Goal: Task Accomplishment & Management: Manage account settings

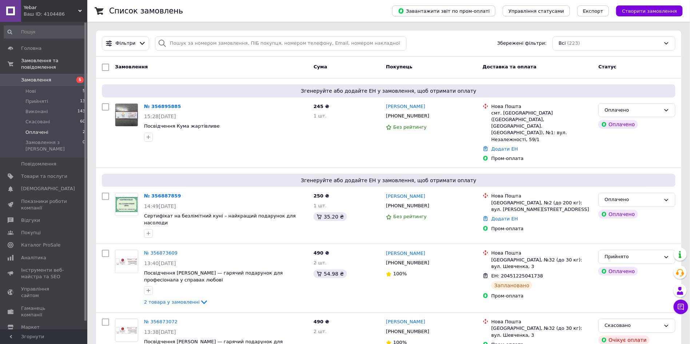
click at [44, 129] on span "Оплачені" at bounding box center [36, 132] width 23 height 7
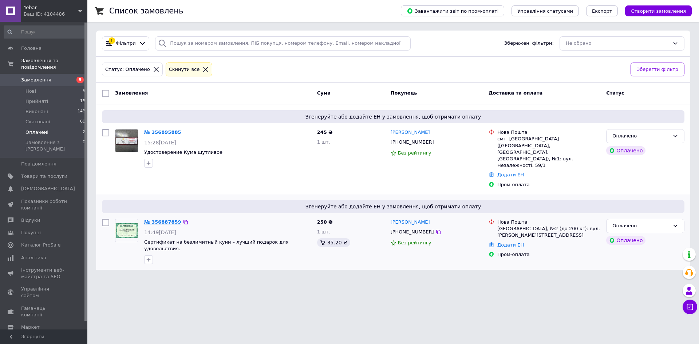
click at [162, 219] on link "№ 356887859" at bounding box center [162, 221] width 37 height 5
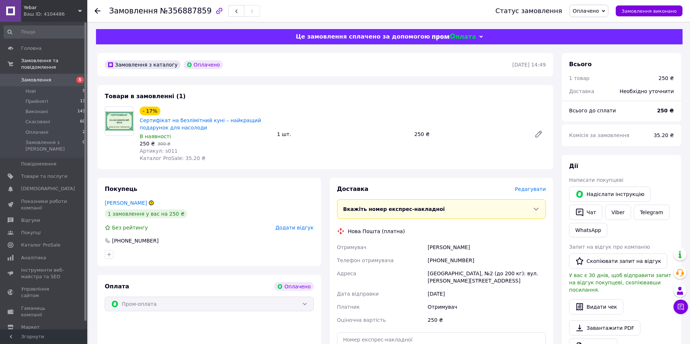
click at [609, 9] on span "Оплачено" at bounding box center [589, 11] width 39 height 12
click at [606, 27] on li "Прийнято" at bounding box center [589, 25] width 38 height 11
click at [442, 261] on div "[PHONE_NUMBER]" at bounding box center [486, 260] width 121 height 13
copy div "380981790390"
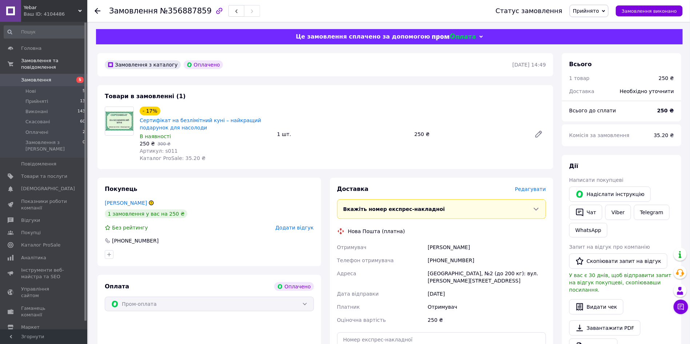
click at [441, 247] on div "Колесник Богдан" at bounding box center [486, 247] width 121 height 13
copy div "Колесник"
click at [461, 246] on div "Колесник Богдан" at bounding box center [486, 247] width 121 height 13
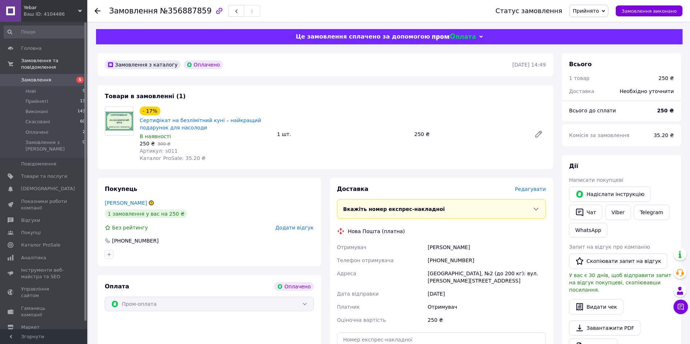
copy div "Богдан"
click at [442, 277] on div "[GEOGRAPHIC_DATA], №2 (до 200 кг): вул. [PERSON_NAME][STREET_ADDRESS]" at bounding box center [486, 277] width 121 height 20
click at [441, 273] on div "[GEOGRAPHIC_DATA], №2 (до 200 кг): вул. [PERSON_NAME][STREET_ADDRESS]" at bounding box center [486, 277] width 121 height 20
copy div "Святогірськ"
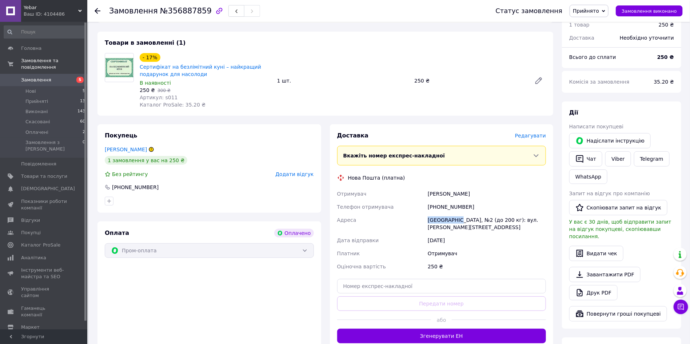
scroll to position [55, 0]
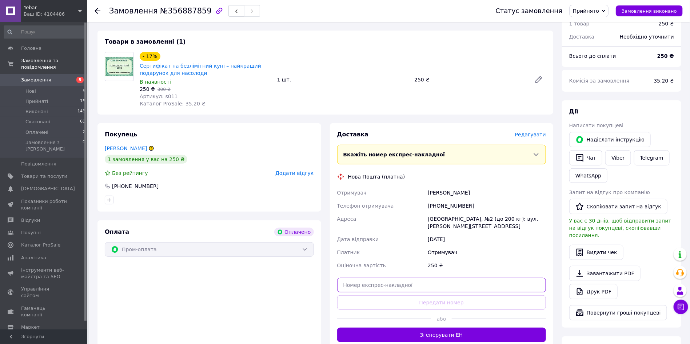
click at [388, 279] on input "text" at bounding box center [441, 285] width 209 height 15
paste input "20451225255194"
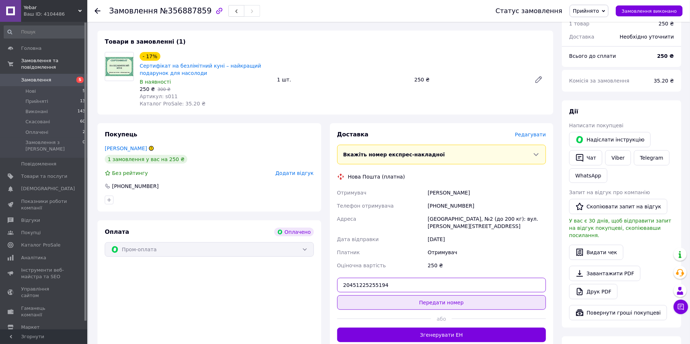
type input "20451225255194"
click at [392, 295] on button "Передати номер" at bounding box center [441, 302] width 209 height 15
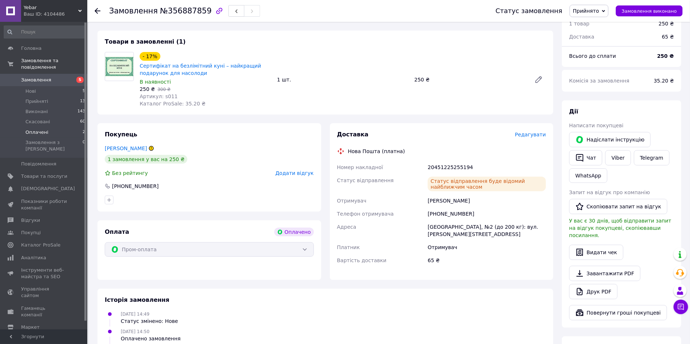
click at [47, 127] on li "Оплачені 2" at bounding box center [45, 132] width 90 height 10
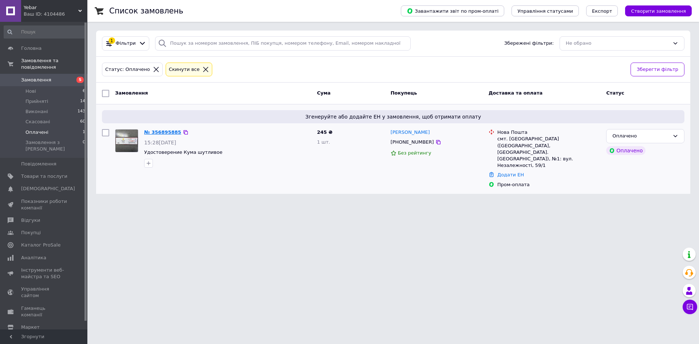
click at [167, 131] on link "№ 356895885" at bounding box center [162, 132] width 37 height 5
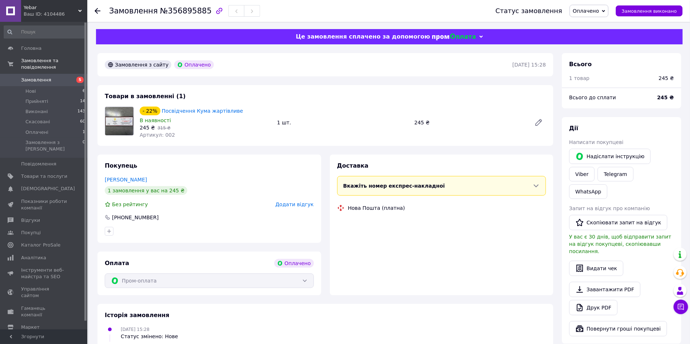
click at [595, 11] on span "Оплачено" at bounding box center [586, 11] width 26 height 6
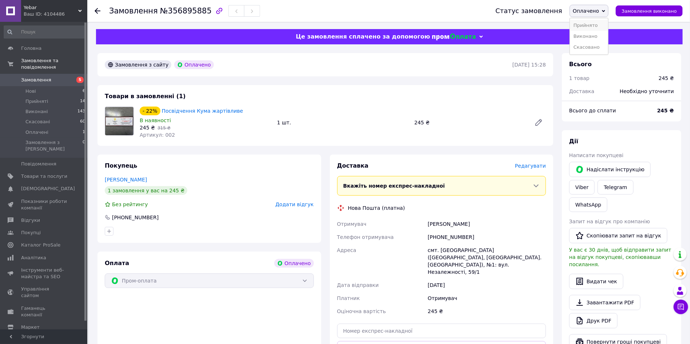
click at [598, 26] on li "Прийнято" at bounding box center [589, 25] width 38 height 11
click at [450, 236] on div "[PHONE_NUMBER]" at bounding box center [486, 237] width 121 height 13
copy div "380961328529"
click at [439, 224] on div "алексеева алёна" at bounding box center [486, 224] width 121 height 13
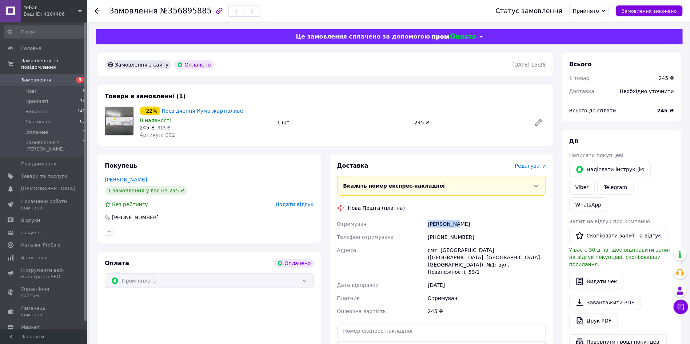
click at [439, 224] on div "алексеева алёна" at bounding box center [486, 224] width 121 height 13
copy div "алексеева"
click at [461, 225] on div "алексеева алёна" at bounding box center [486, 224] width 121 height 13
copy div "алёна"
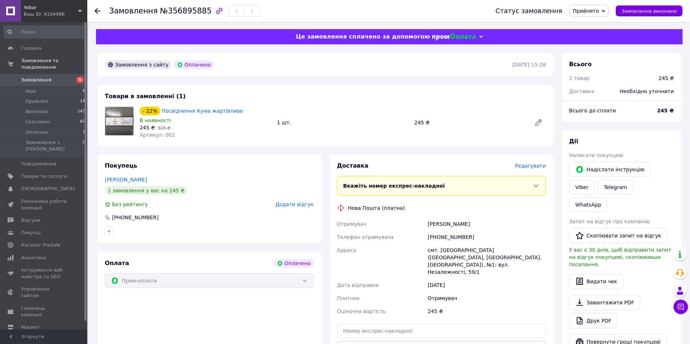
click at [447, 249] on div "смт. [GEOGRAPHIC_DATA] ([GEOGRAPHIC_DATA], [GEOGRAPHIC_DATA]. [GEOGRAPHIC_DATA]…" at bounding box center [486, 261] width 121 height 35
copy div "Софіївка"
click at [416, 324] on input "text" at bounding box center [441, 331] width 209 height 15
paste input "20451225258729"
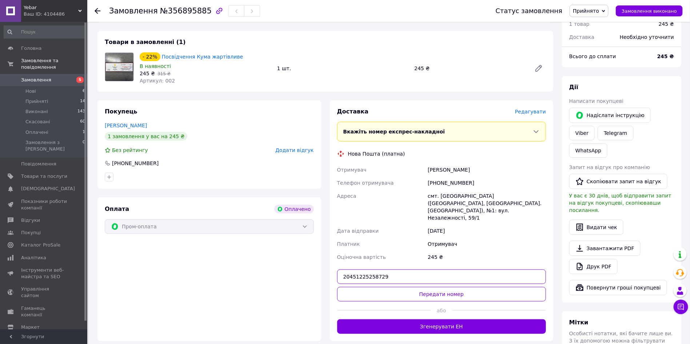
scroll to position [55, 0]
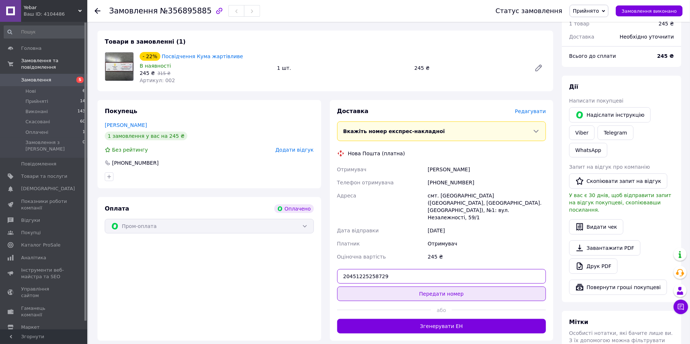
type input "20451225258729"
click at [425, 288] on button "Передати номер" at bounding box center [441, 294] width 209 height 15
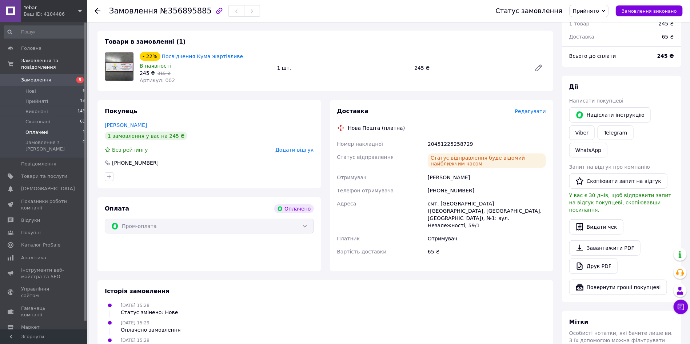
click at [43, 127] on li "Оплачені 1" at bounding box center [45, 132] width 90 height 10
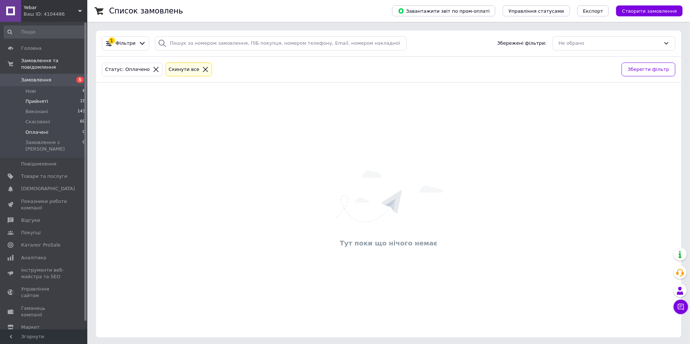
click at [26, 98] on span "Прийняті" at bounding box center [36, 101] width 23 height 7
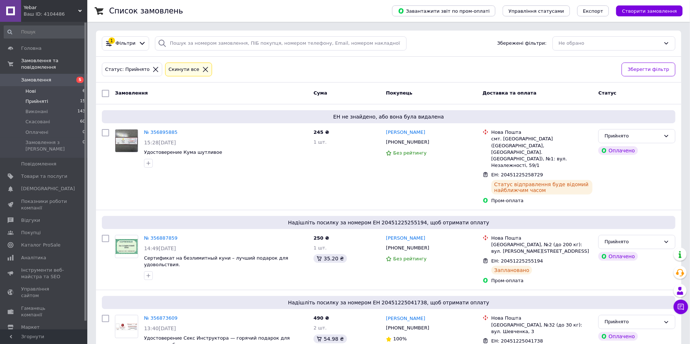
click at [47, 86] on li "Нові 6" at bounding box center [45, 91] width 90 height 10
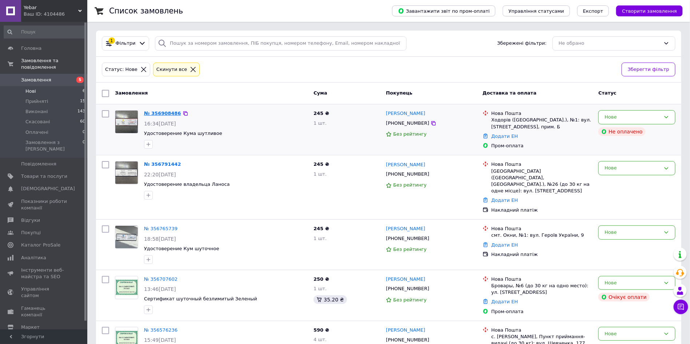
click at [148, 113] on link "№ 356908486" at bounding box center [162, 113] width 37 height 5
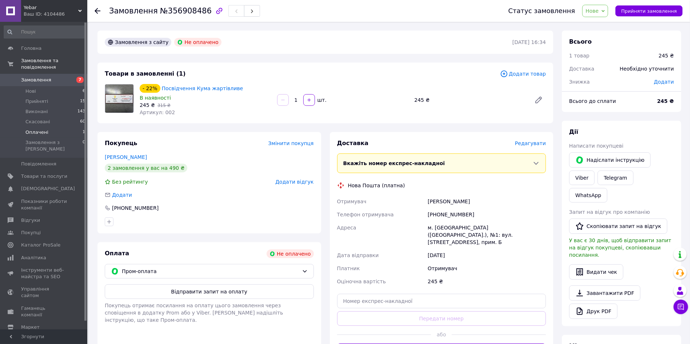
click at [47, 127] on li "Оплачені 1" at bounding box center [45, 132] width 90 height 10
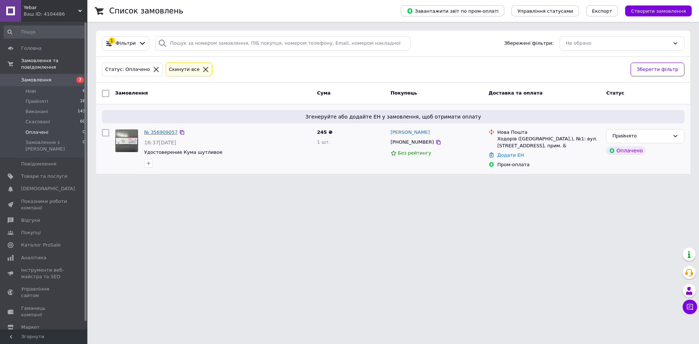
click at [149, 132] on link "№ 356909057" at bounding box center [160, 132] width 33 height 5
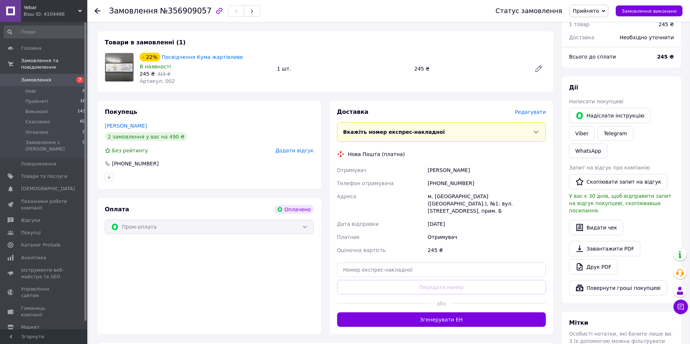
scroll to position [55, 0]
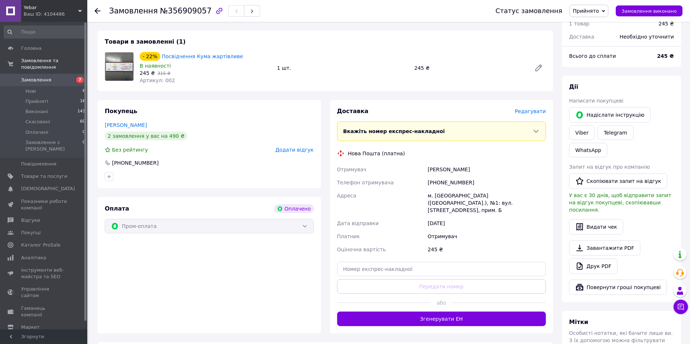
click at [442, 181] on div "[PHONE_NUMBER]" at bounding box center [486, 182] width 121 height 13
copy div "380989733704"
click at [429, 170] on div "[PERSON_NAME]" at bounding box center [486, 169] width 121 height 13
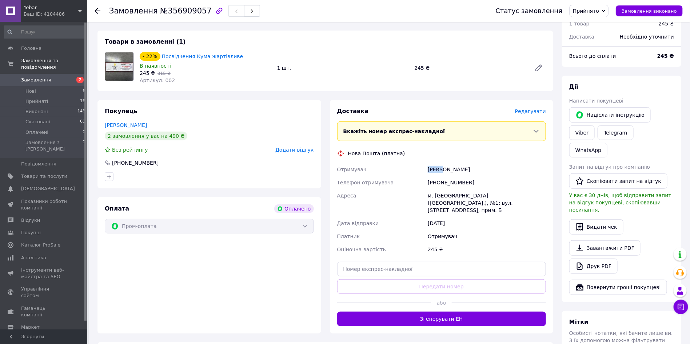
copy div "Дуда"
click at [449, 166] on div "[PERSON_NAME]" at bounding box center [486, 169] width 121 height 13
click at [449, 168] on div "[PERSON_NAME]" at bounding box center [486, 169] width 121 height 13
copy div "Зоряна"
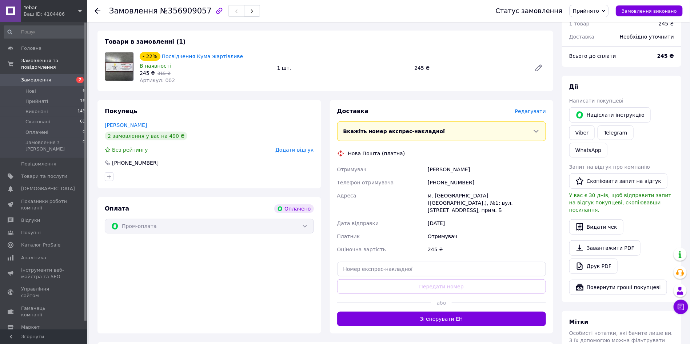
click at [441, 196] on div "м. [GEOGRAPHIC_DATA] ([GEOGRAPHIC_DATA].), №1: вул. [STREET_ADDRESS], прим. Б" at bounding box center [486, 203] width 121 height 28
copy div "Ходорів"
click at [388, 262] on input "text" at bounding box center [441, 269] width 209 height 15
paste input "20451225261843"
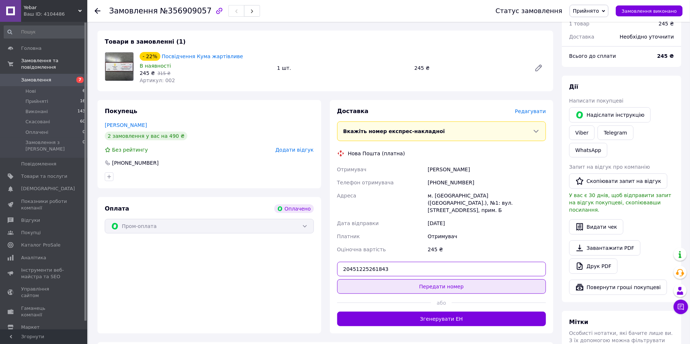
type input "20451225261843"
click at [392, 279] on button "Передати номер" at bounding box center [441, 286] width 209 height 15
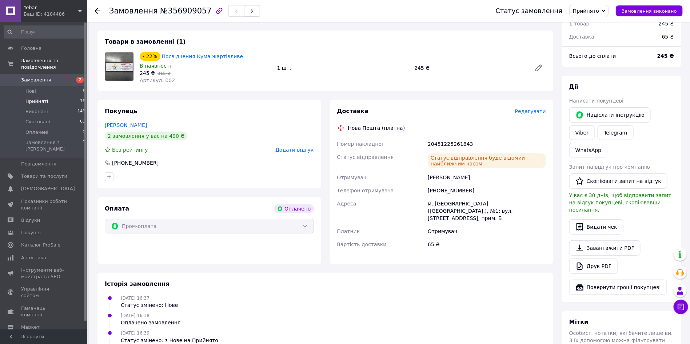
click at [46, 96] on li "Прийняті 16" at bounding box center [45, 101] width 90 height 10
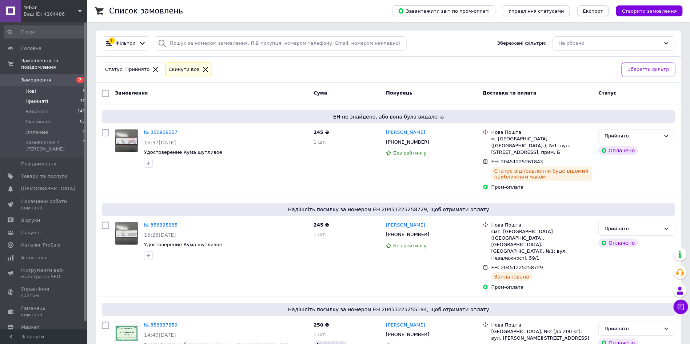
click at [28, 88] on span "Нові" at bounding box center [30, 91] width 11 height 7
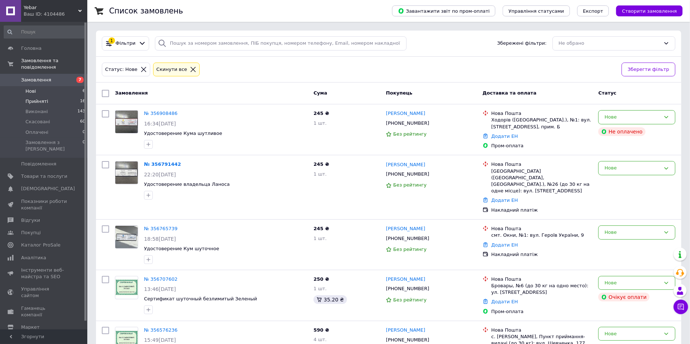
click at [49, 96] on li "Прийняті 16" at bounding box center [45, 101] width 90 height 10
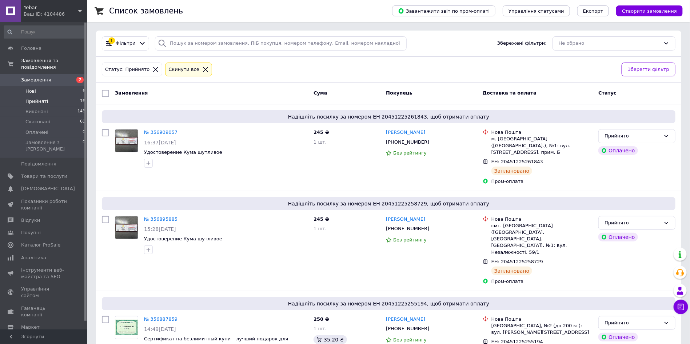
click at [40, 87] on li "Нові 6" at bounding box center [45, 91] width 90 height 10
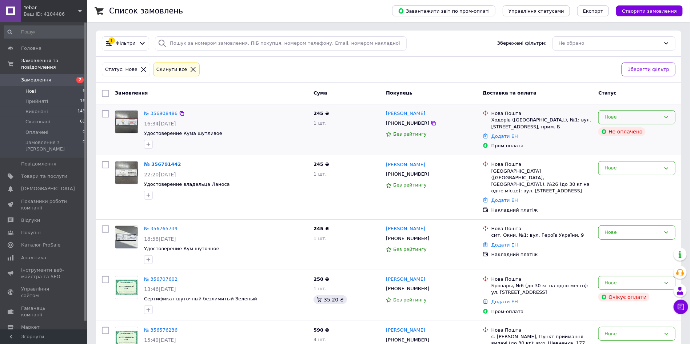
click at [631, 114] on div "Нове" at bounding box center [633, 118] width 56 height 8
click at [630, 156] on li "Скасовано" at bounding box center [637, 158] width 76 height 13
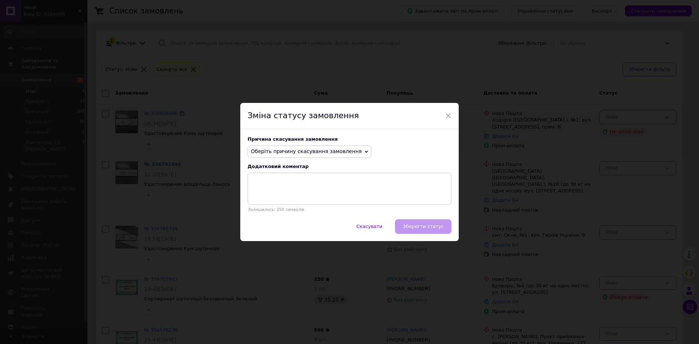
click at [341, 149] on span "Оберіть причину скасування замовлення" at bounding box center [306, 151] width 111 height 6
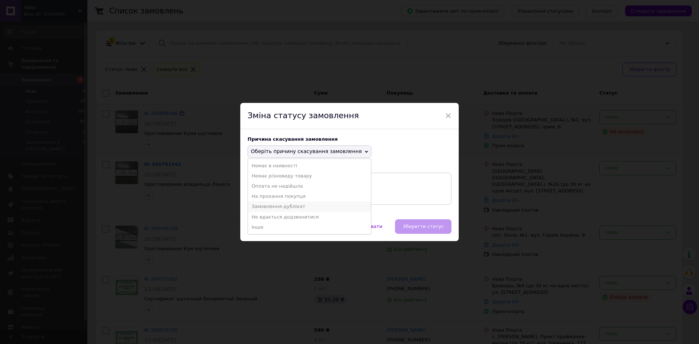
click at [319, 204] on li "Замовлення-дублікат" at bounding box center [309, 207] width 123 height 10
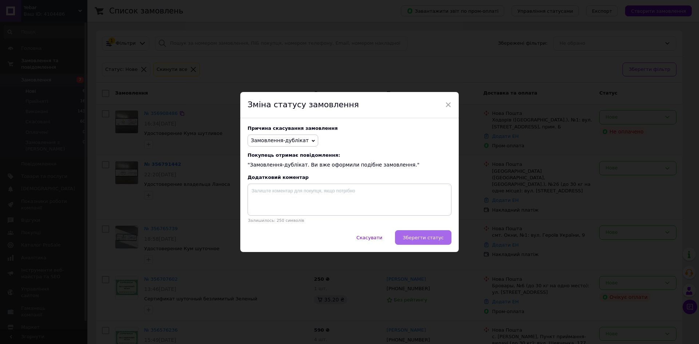
click at [432, 236] on span "Зберегти статус" at bounding box center [422, 237] width 41 height 5
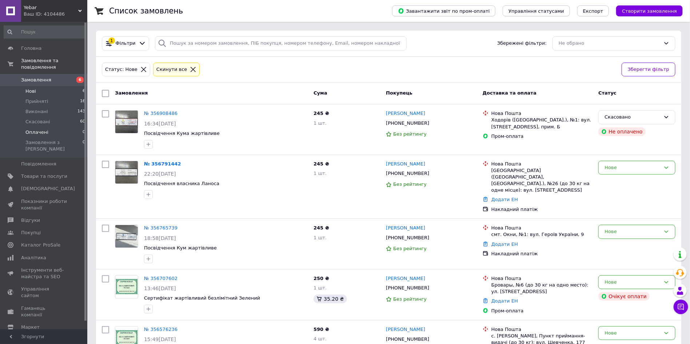
click at [38, 129] on span "Оплачені" at bounding box center [36, 132] width 23 height 7
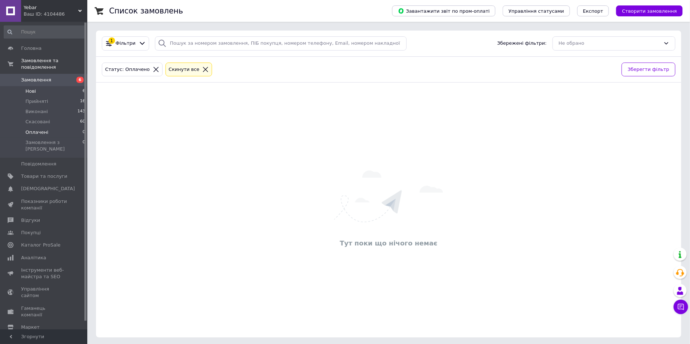
click at [36, 86] on li "Нові 6" at bounding box center [45, 91] width 90 height 10
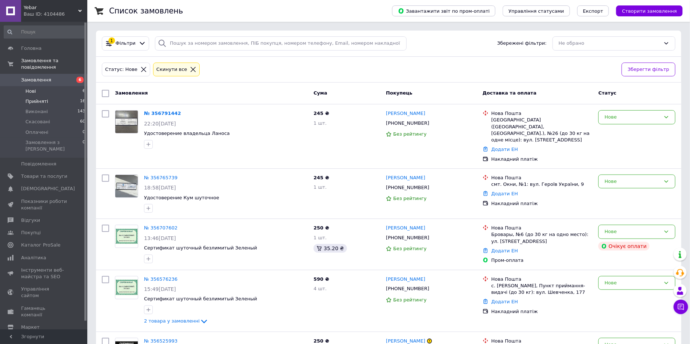
click at [36, 98] on span "Прийняті" at bounding box center [36, 101] width 23 height 7
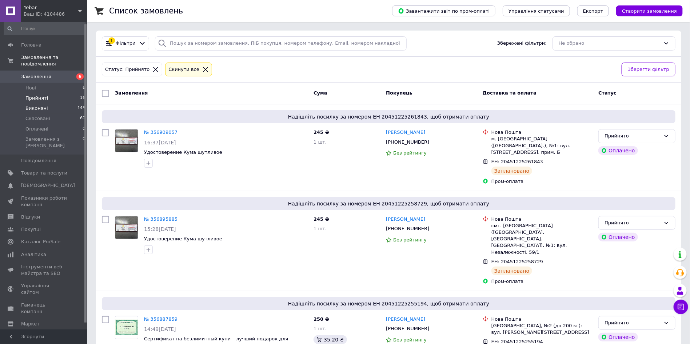
scroll to position [9, 0]
click at [40, 108] on span "Виконані" at bounding box center [36, 111] width 23 height 7
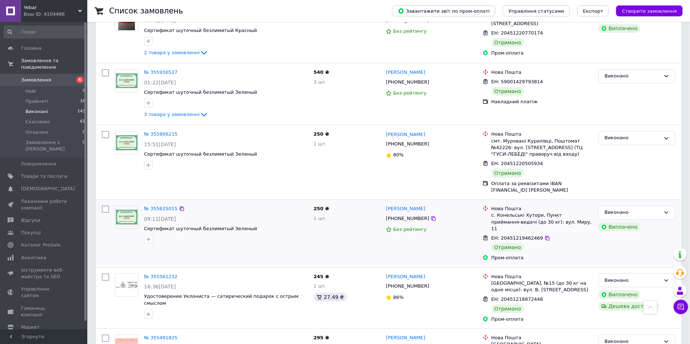
scroll to position [1087, 0]
